Goal: Task Accomplishment & Management: Use online tool/utility

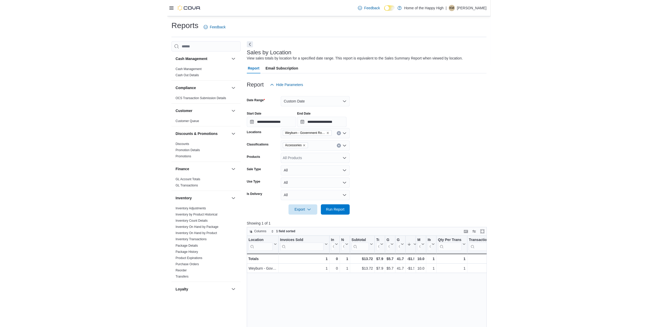
scroll to position [227, 0]
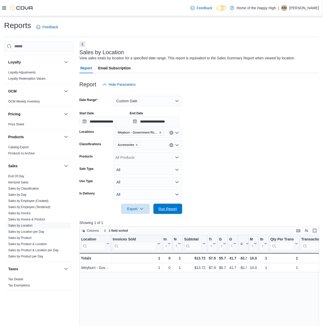
drag, startPoint x: 166, startPoint y: 206, endPoint x: 302, endPoint y: 5, distance: 242.6
click at [166, 206] on span "Run Report" at bounding box center [168, 209] width 23 height 10
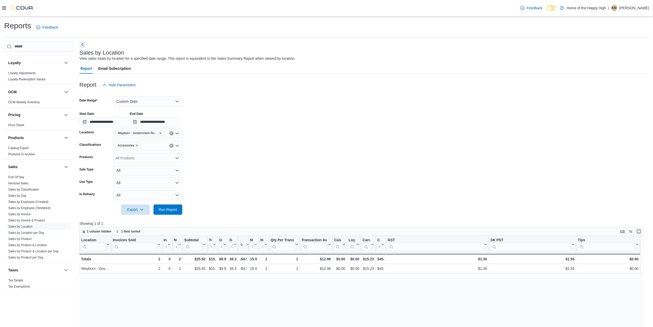
click at [136, 145] on icon "Remove Accessories from selection in this group" at bounding box center [137, 145] width 2 height 2
click at [183, 208] on form "**********" at bounding box center [364, 152] width 570 height 124
click at [173, 208] on span "Run Report" at bounding box center [168, 209] width 19 height 5
click at [39, 199] on span "Sales by Employee (Created)" at bounding box center [38, 202] width 65 height 6
click at [41, 201] on link "Sales by Employee (Created)" at bounding box center [28, 202] width 40 height 4
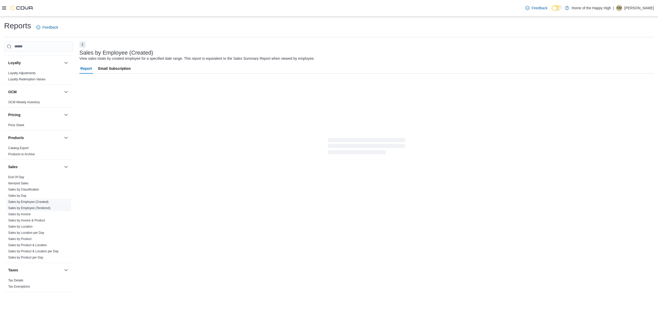
click at [46, 208] on link "Sales by Employee (Tendered)" at bounding box center [29, 208] width 42 height 4
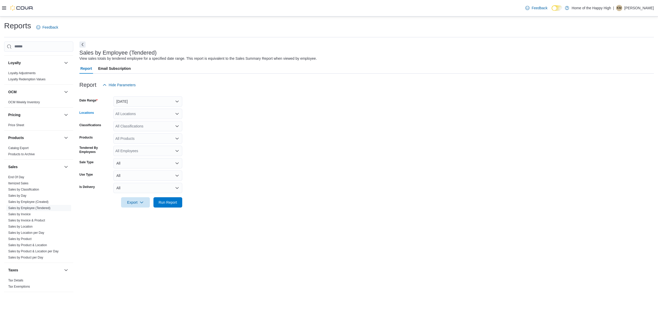
click at [137, 113] on div "All Locations" at bounding box center [147, 114] width 69 height 10
type input "***"
click at [137, 119] on button "Weyburn - Government Road - Fire & Flower" at bounding box center [147, 122] width 69 height 7
click at [144, 96] on button "[DATE]" at bounding box center [147, 101] width 69 height 10
click at [136, 120] on span "[DATE]" at bounding box center [151, 122] width 59 height 6
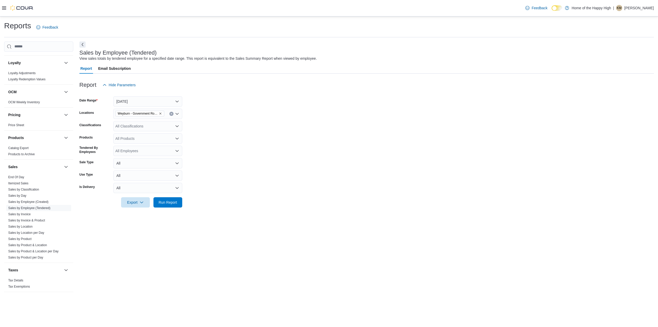
click at [220, 114] on form "Date Range [DATE] Locations [GEOGRAPHIC_DATA] - Government Road - Fire & Flower…" at bounding box center [366, 148] width 575 height 117
click at [172, 202] on span "Run Report" at bounding box center [168, 201] width 19 height 5
click at [134, 121] on div "All Classifications" at bounding box center [147, 126] width 69 height 10
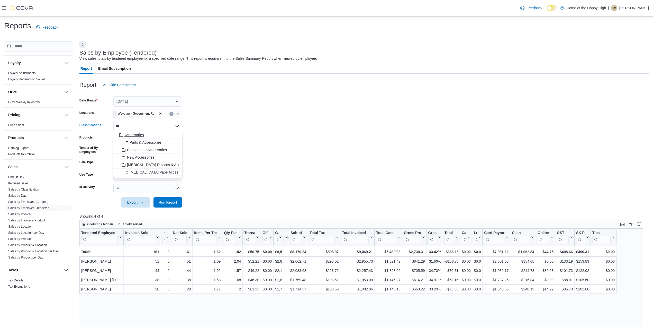
type input "***"
click at [147, 136] on div "Accessories" at bounding box center [148, 134] width 63 height 5
click at [204, 134] on form "Date Range [DATE] Locations [GEOGRAPHIC_DATA] - Government Road - Fire & Flower…" at bounding box center [364, 148] width 570 height 117
click at [165, 202] on span "Run Report" at bounding box center [168, 201] width 19 height 5
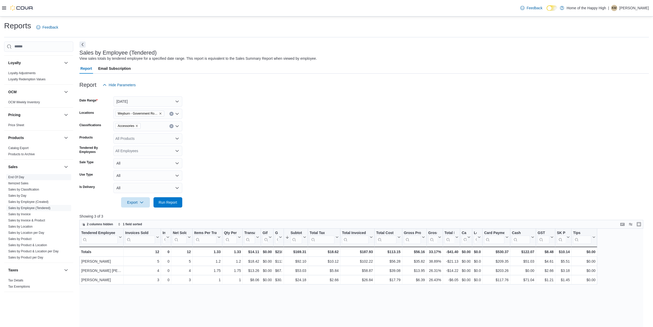
click at [19, 177] on link "End Of Day" at bounding box center [16, 177] width 16 height 4
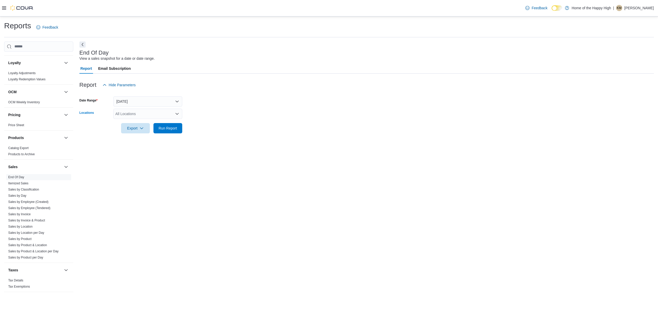
click at [127, 111] on div "All Locations" at bounding box center [147, 114] width 69 height 10
type input "***"
click at [138, 123] on span "Weyburn - Government Road - Fire & Flower" at bounding box center [171, 122] width 72 height 5
click at [212, 112] on form "Date Range [DATE] Locations [GEOGRAPHIC_DATA] - [GEOGRAPHIC_DATA] - Fire & Flow…" at bounding box center [366, 111] width 575 height 43
click at [166, 132] on span "Run Report" at bounding box center [168, 128] width 23 height 10
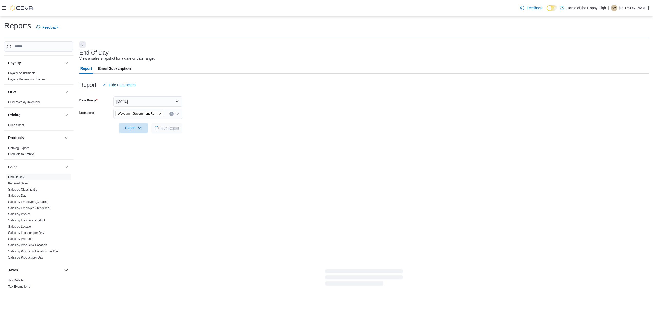
click at [143, 130] on span "Export" at bounding box center [133, 128] width 23 height 10
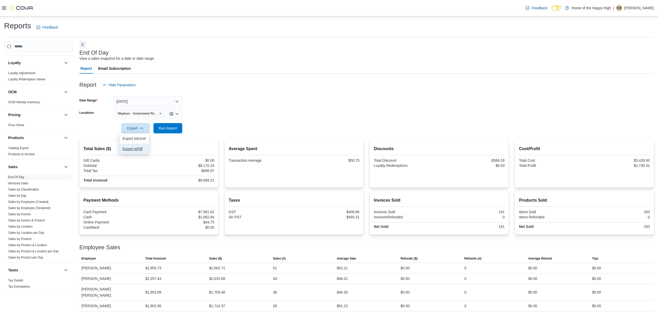
click at [140, 150] on span "Export to Pdf" at bounding box center [134, 149] width 23 height 4
